Goal: Use online tool/utility: Utilize a website feature to perform a specific function

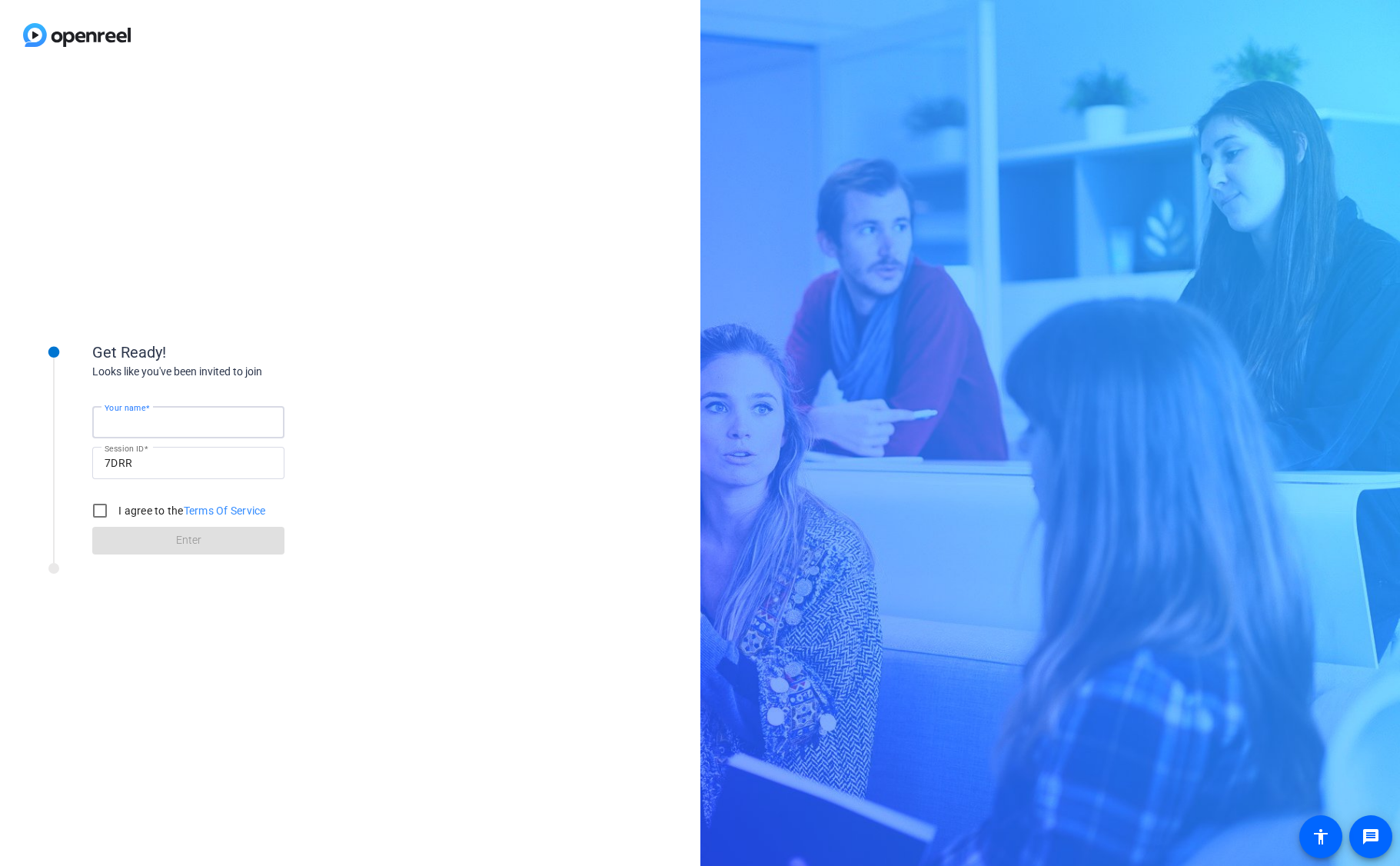
click at [174, 423] on input "Your name" at bounding box center [188, 422] width 168 height 18
type input "[PERSON_NAME]"
click at [99, 513] on input "I agree to the Terms Of Service" at bounding box center [99, 510] width 31 height 31
checkbox input "true"
click at [170, 541] on span at bounding box center [188, 541] width 192 height 37
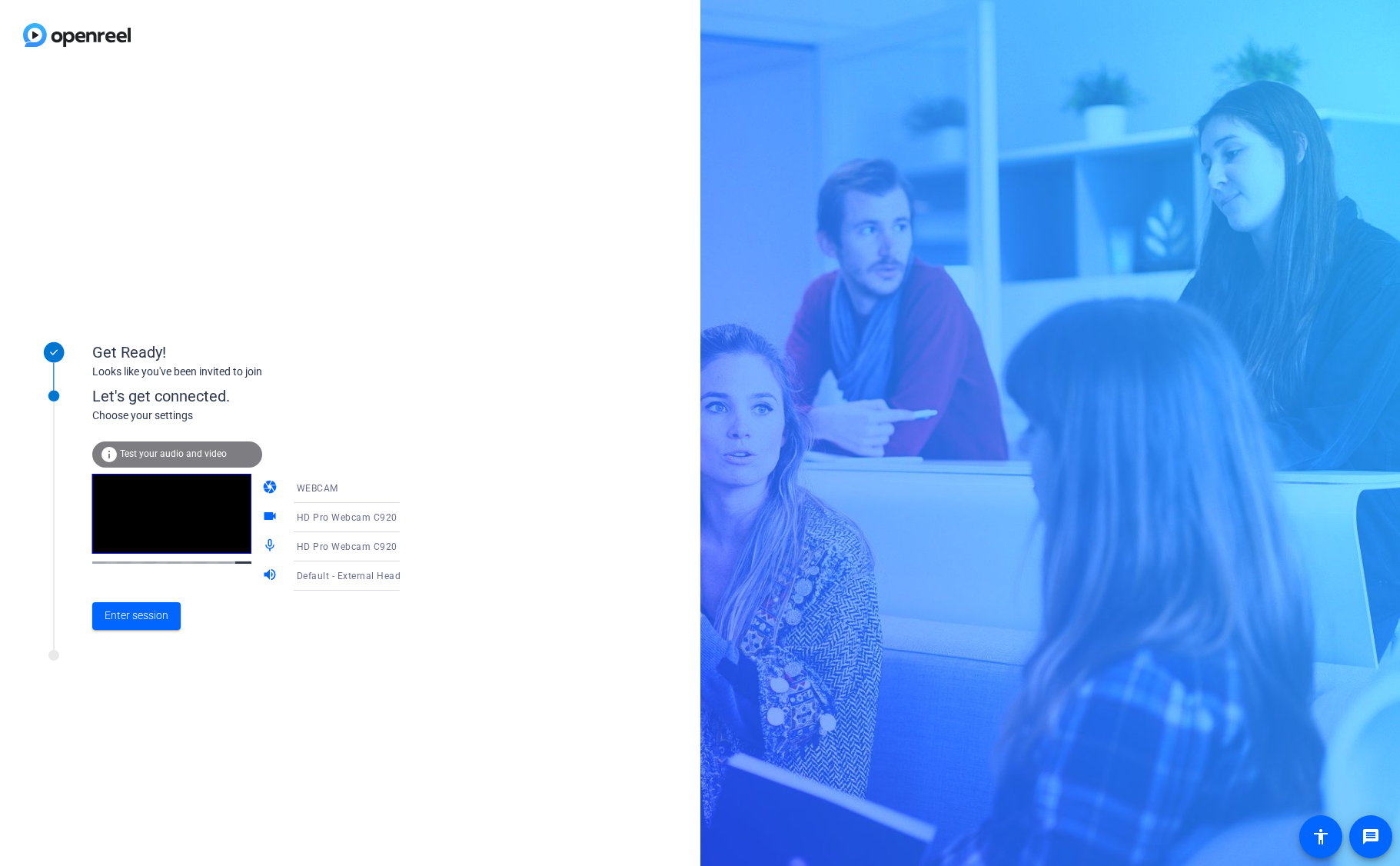
click at [180, 448] on span "Test your audio and video" at bounding box center [174, 453] width 107 height 11
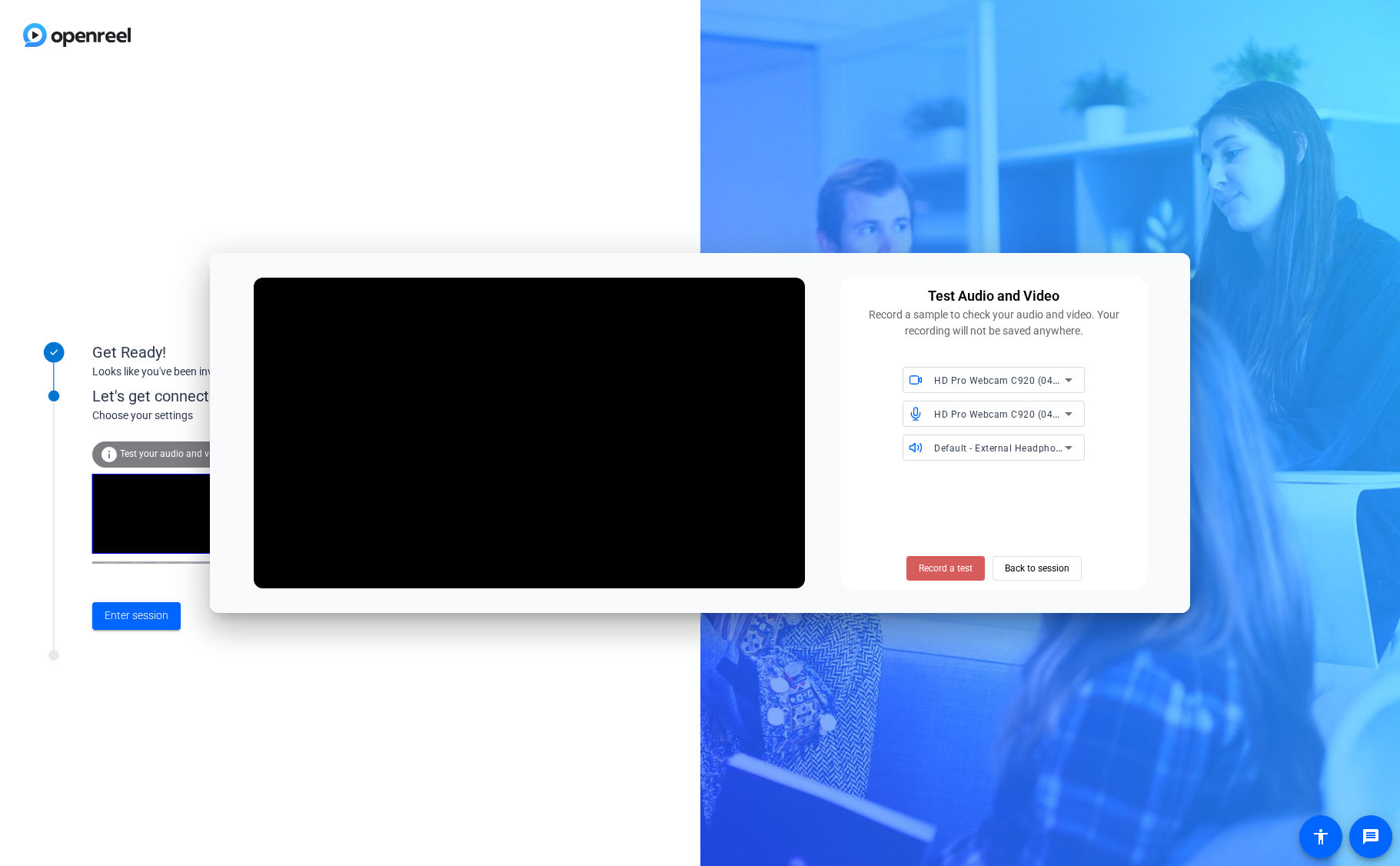
click at [955, 572] on span "Record a test" at bounding box center [945, 568] width 54 height 14
click at [951, 568] on span "Stop Testing (2s)" at bounding box center [946, 568] width 70 height 14
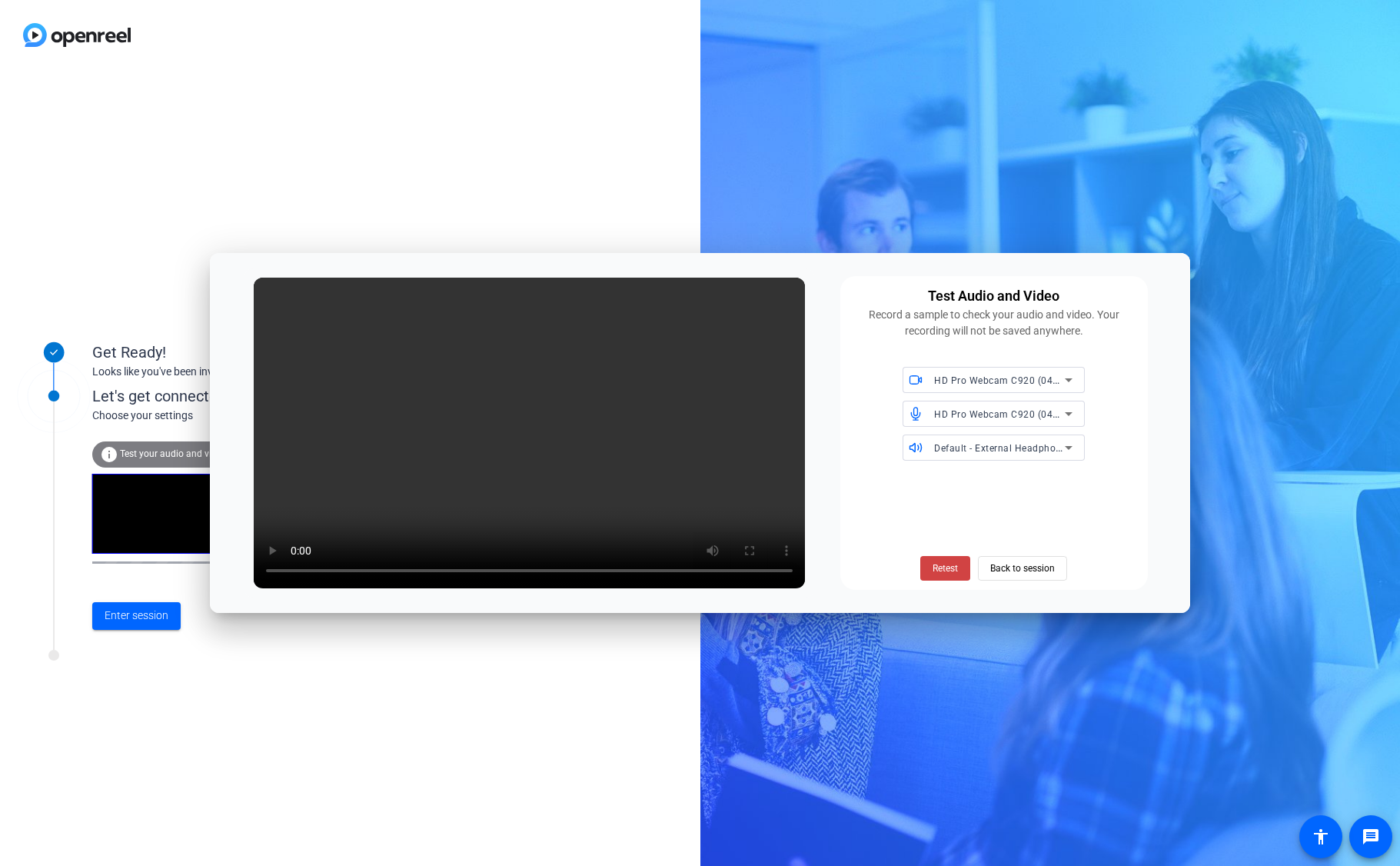
drag, startPoint x: 1035, startPoint y: 572, endPoint x: 1038, endPoint y: 560, distance: 12.4
click at [1036, 572] on span "Back to session" at bounding box center [1023, 567] width 65 height 29
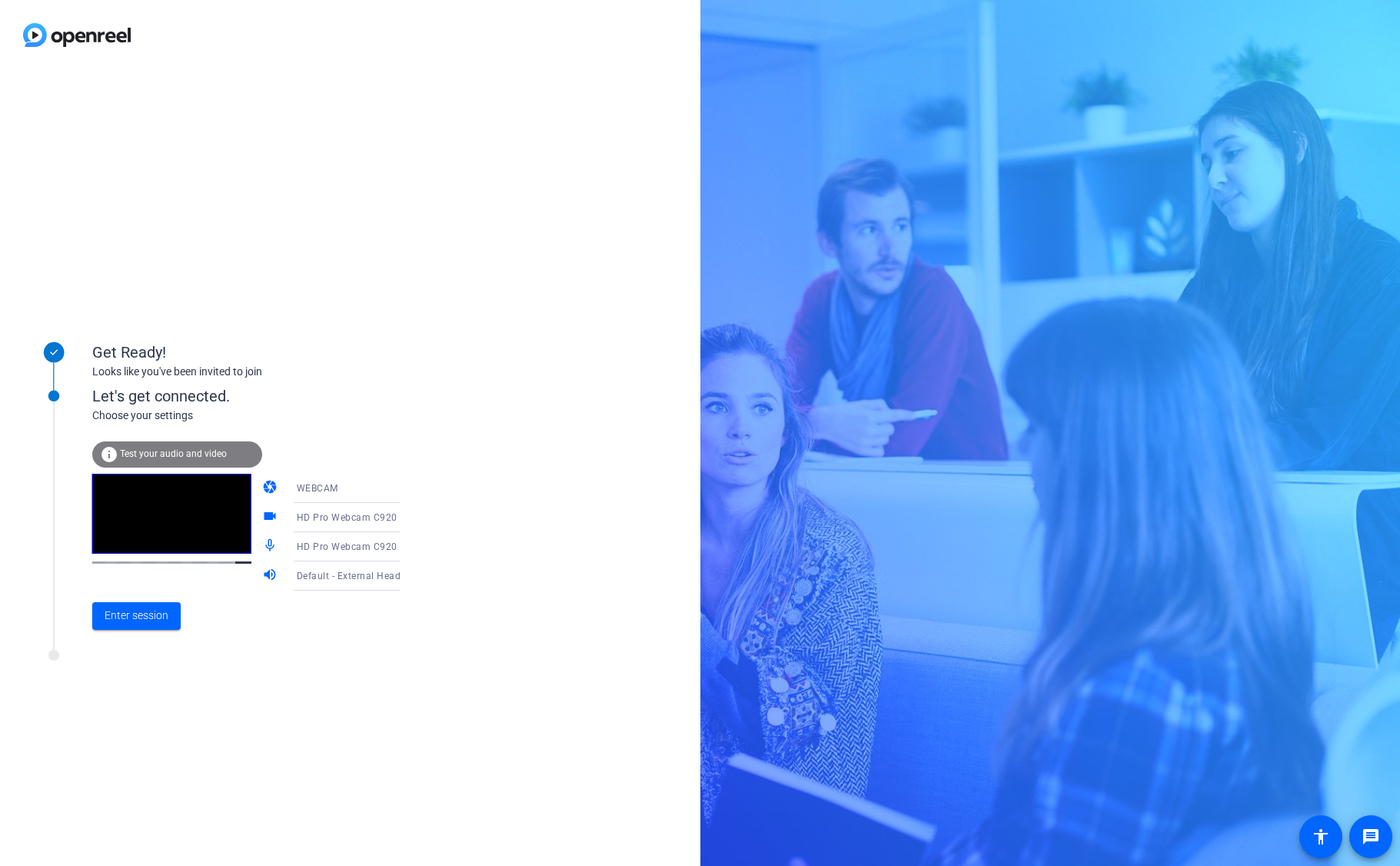
click at [163, 451] on span "Test your audio and video" at bounding box center [174, 453] width 107 height 11
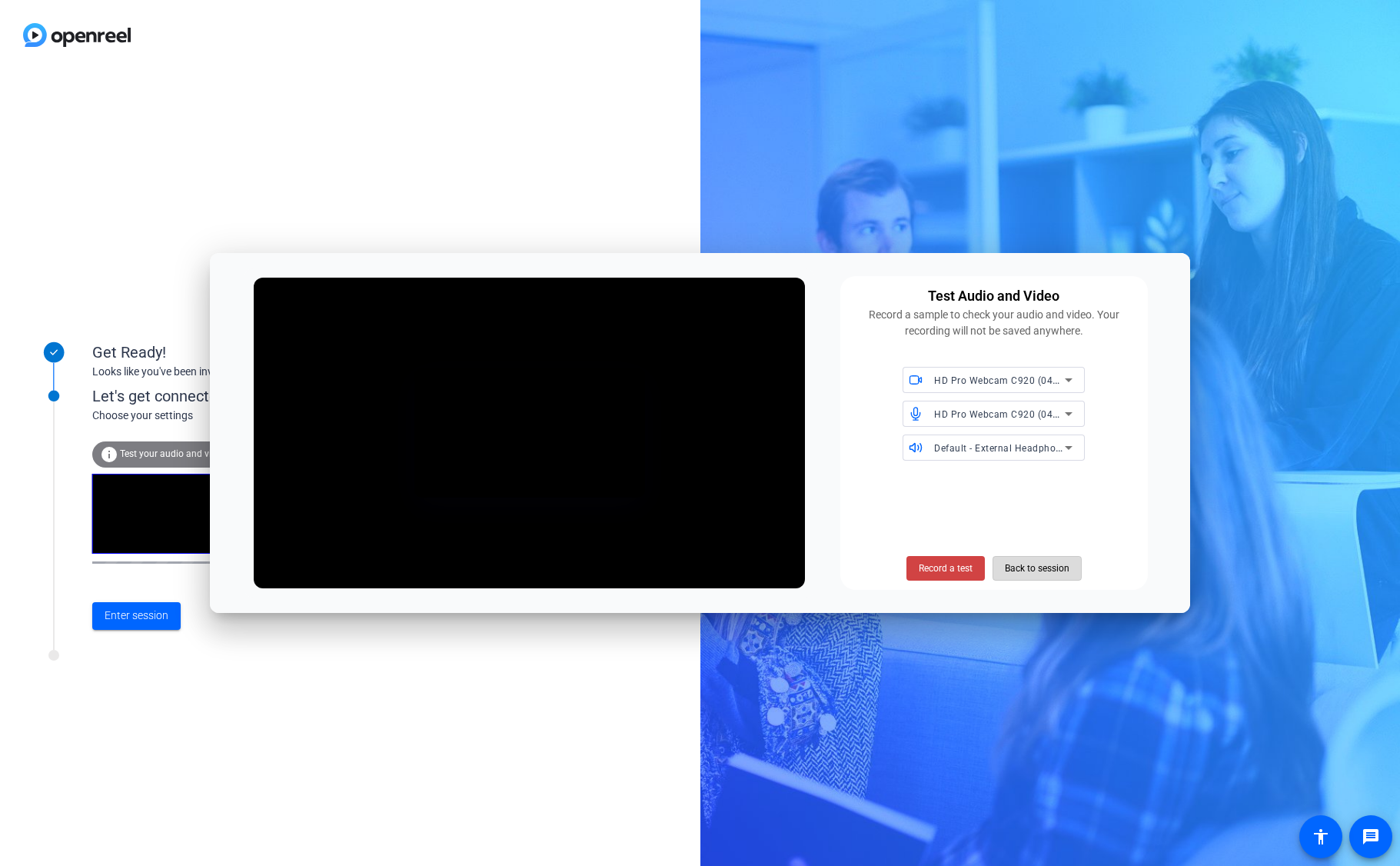
click at [1018, 566] on span "Back to session" at bounding box center [1037, 567] width 65 height 29
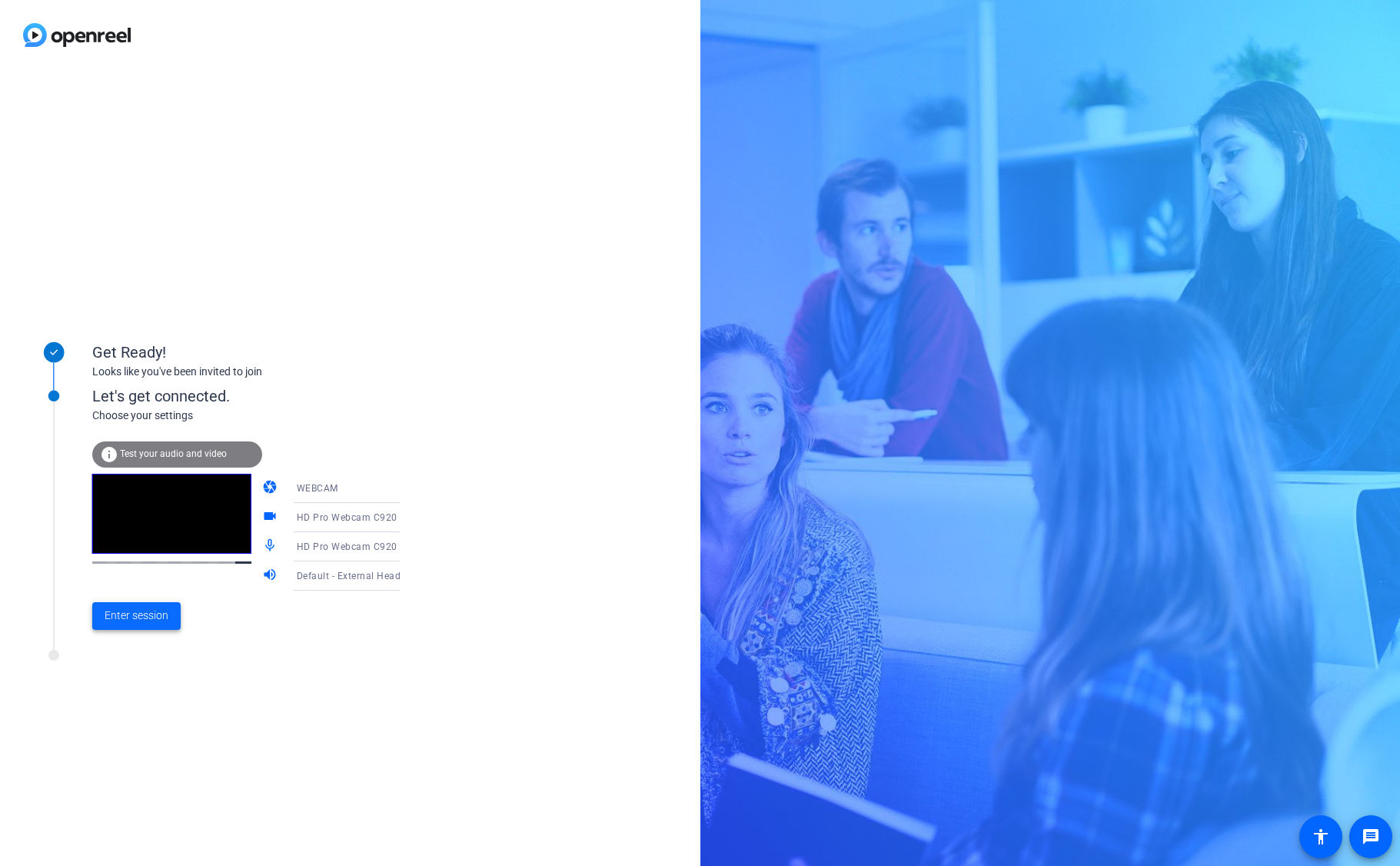
click at [141, 610] on span "Enter session" at bounding box center [136, 616] width 64 height 16
